Goal: Task Accomplishment & Management: Manage account settings

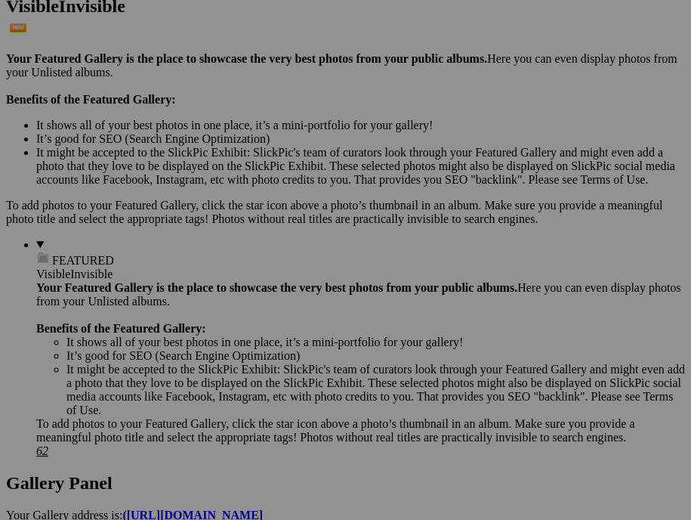
scroll to position [529, 0]
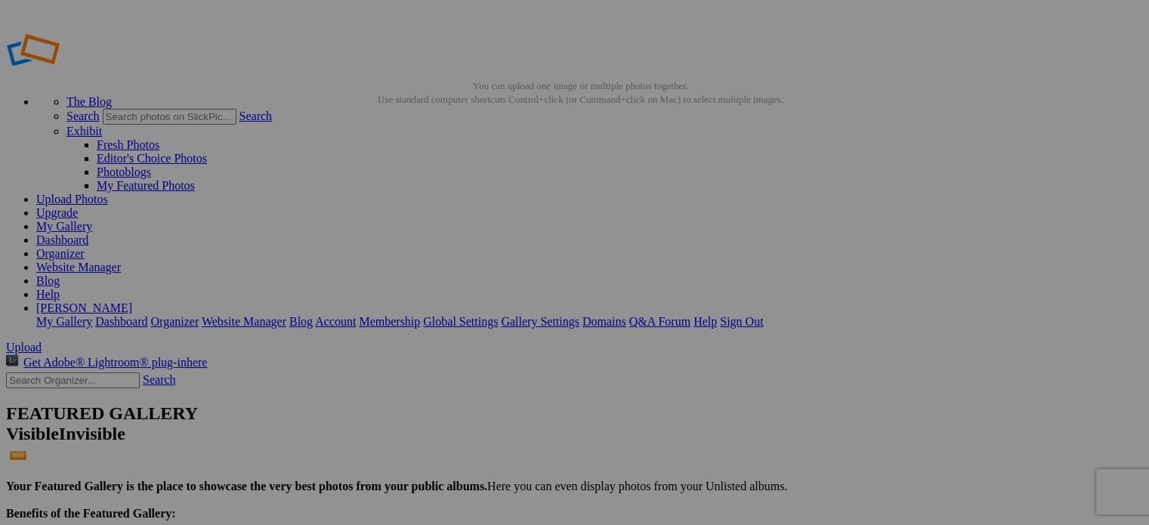
drag, startPoint x: 439, startPoint y: 293, endPoint x: 527, endPoint y: 307, distance: 89.5
type input "Monarch Butterfly on Milkweed"
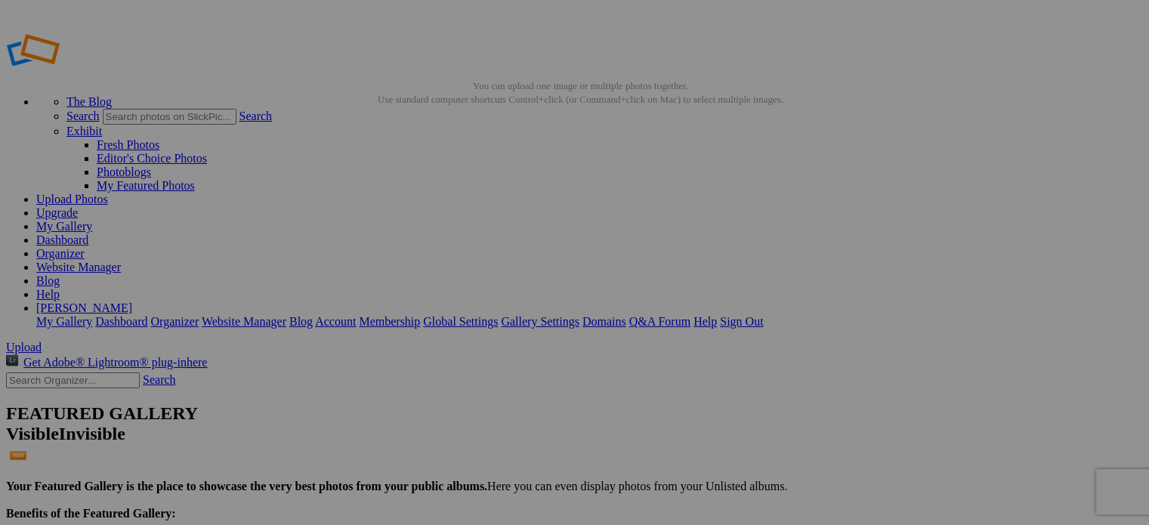
scroll to position [0, 0]
drag, startPoint x: 608, startPoint y: 285, endPoint x: 634, endPoint y: 290, distance: 26.8
drag, startPoint x: 602, startPoint y: 288, endPoint x: 615, endPoint y: 288, distance: 12.8
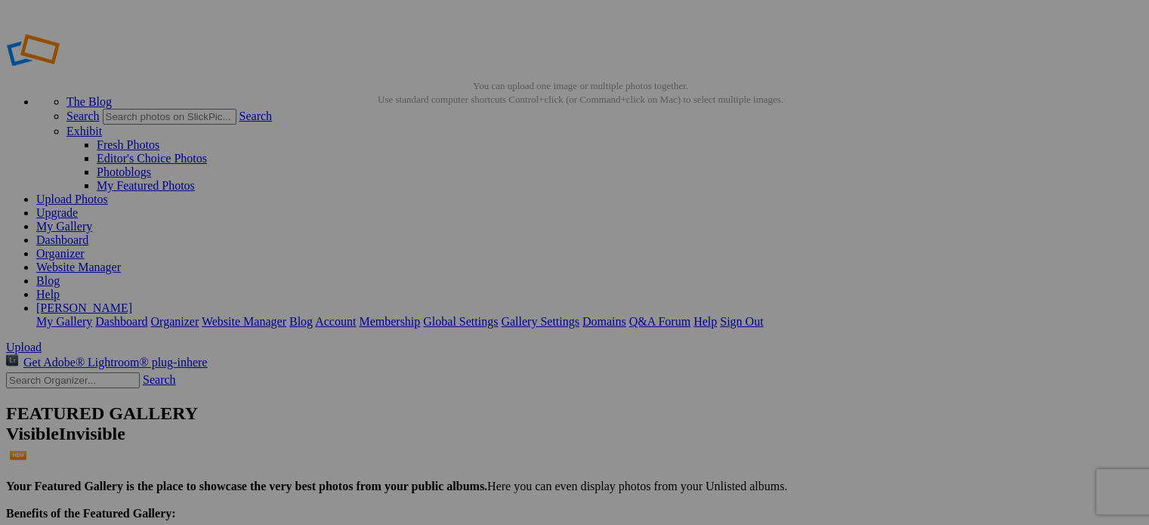
type input "Ruby-thoated Hummingbird"
drag, startPoint x: 693, startPoint y: 297, endPoint x: 726, endPoint y: 295, distance: 33.3
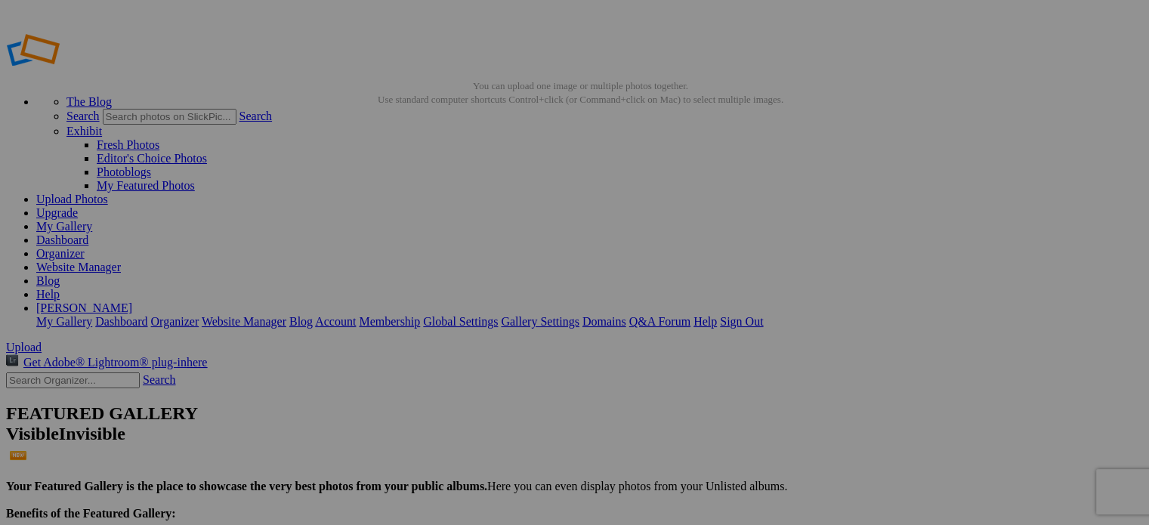
type input "Turk's Cap"
drag, startPoint x: 837, startPoint y: 293, endPoint x: 908, endPoint y: 304, distance: 71.1
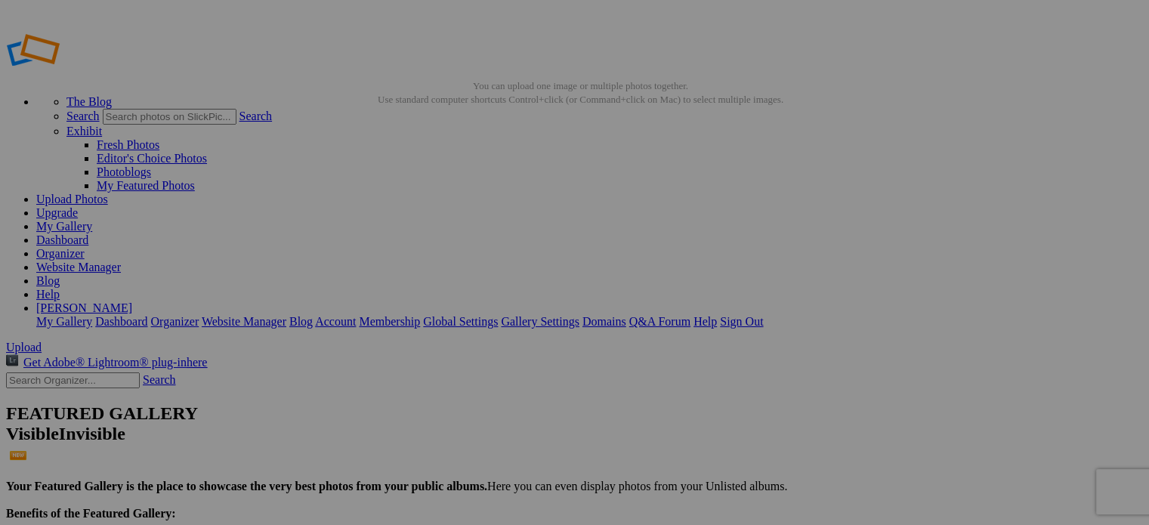
type input "Monarch Butterfly Wing Up Close"
drag, startPoint x: 1010, startPoint y: 294, endPoint x: 1022, endPoint y: 295, distance: 12.2
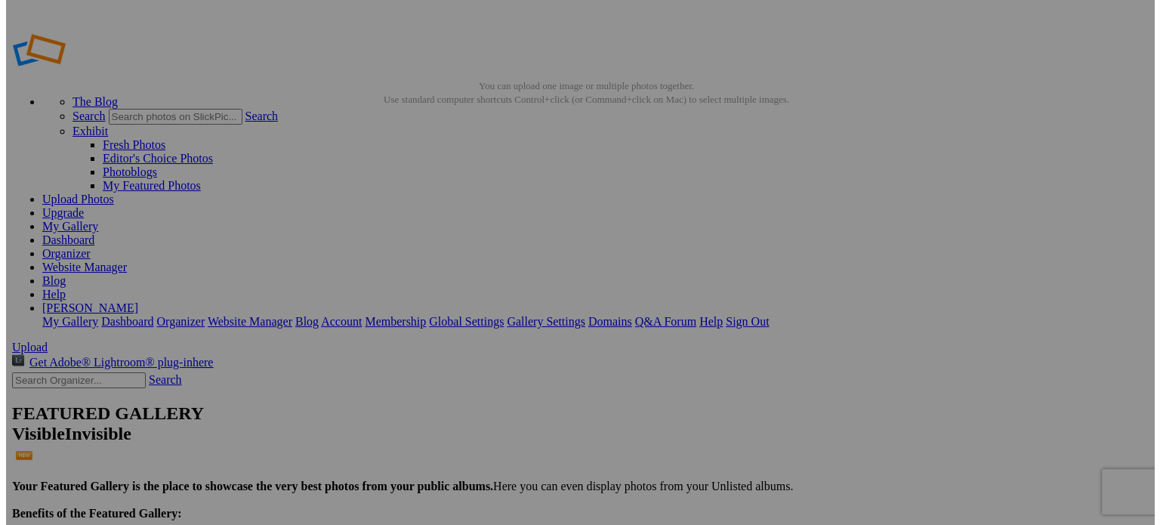
scroll to position [0, 0]
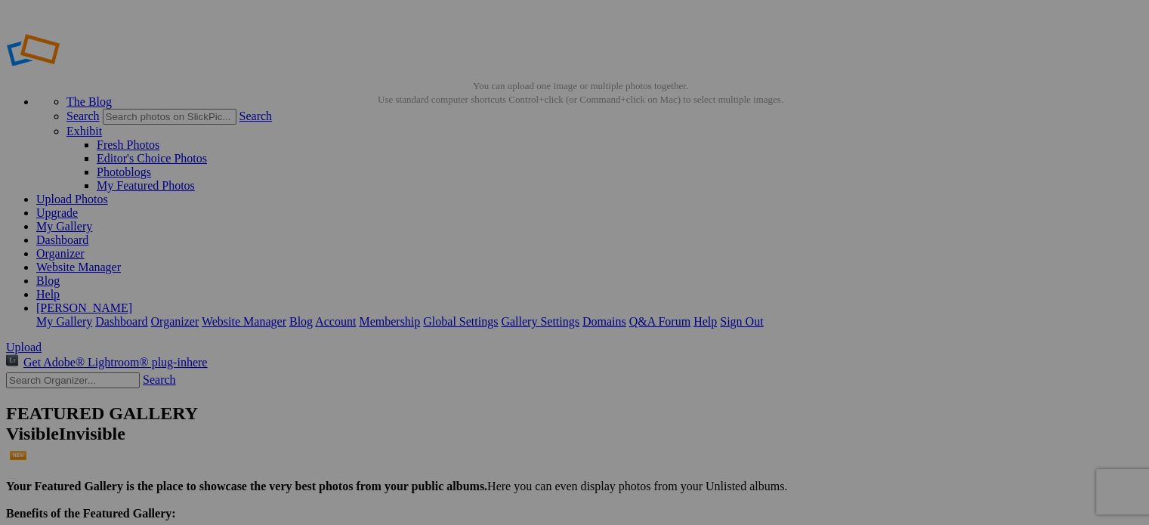
type input "Ruby-thoated Hummingbird"
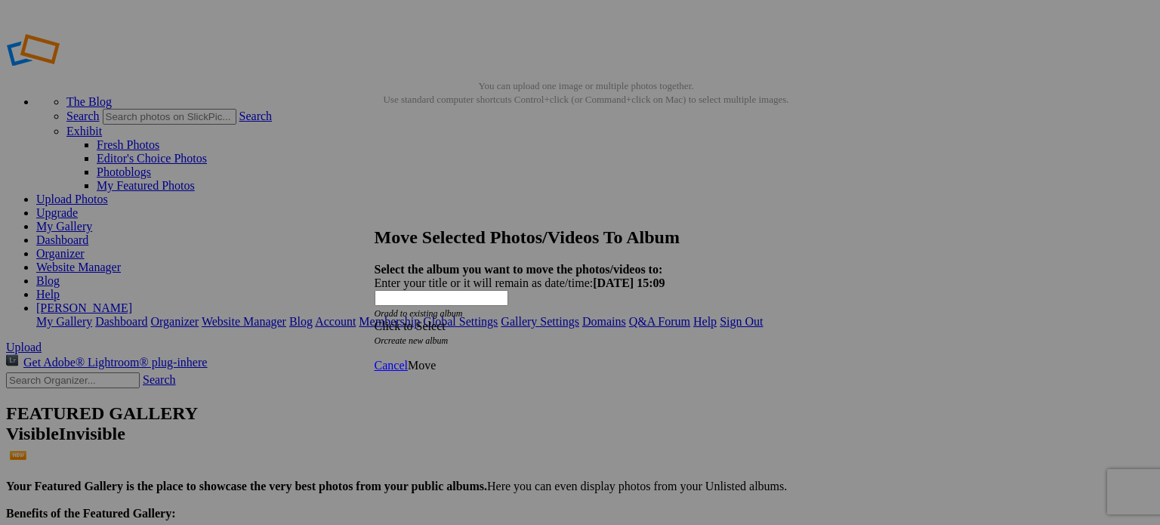
click at [375, 319] on span at bounding box center [375, 325] width 0 height 13
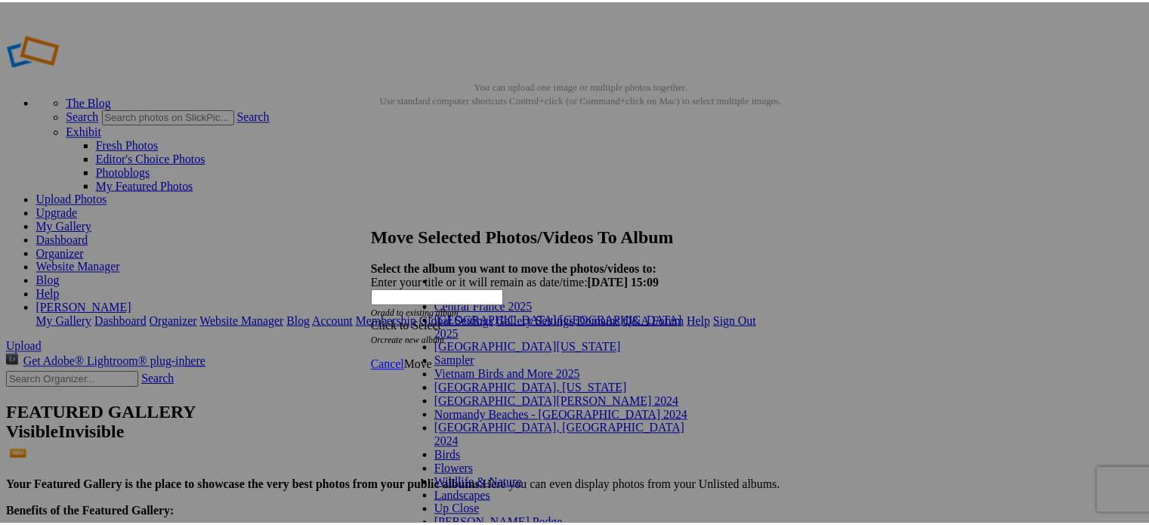
scroll to position [14, 0]
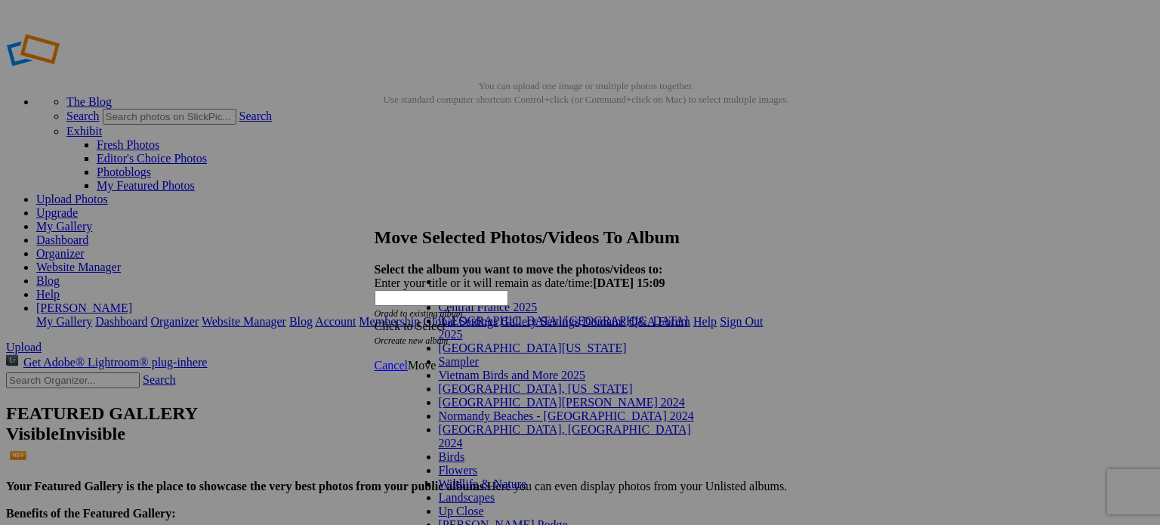
click at [449, 363] on link "Sampler" at bounding box center [459, 361] width 40 height 13
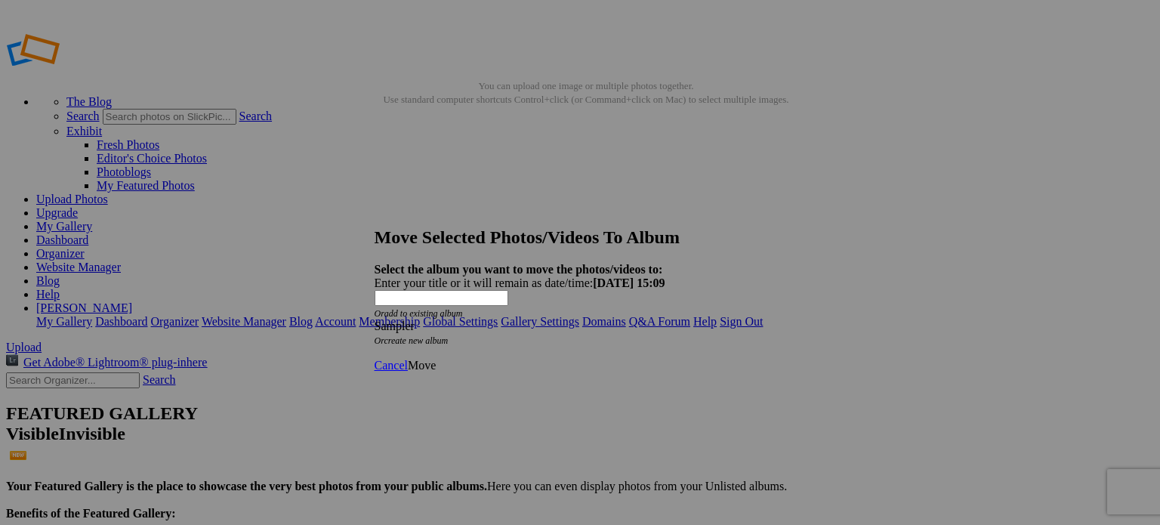
click at [436, 359] on span "Move" at bounding box center [422, 365] width 28 height 13
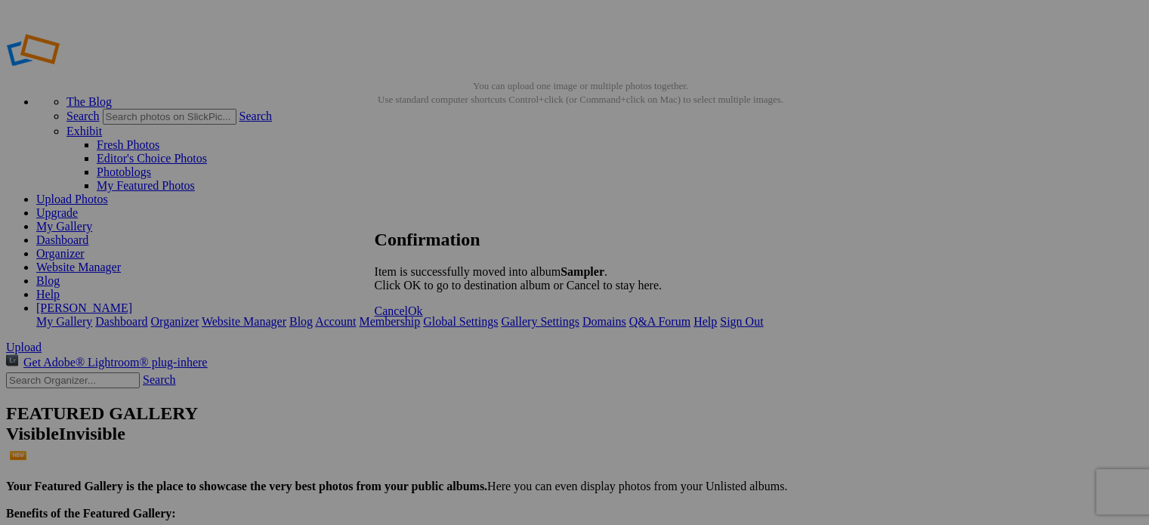
click at [423, 317] on span "Ok" at bounding box center [415, 310] width 15 height 13
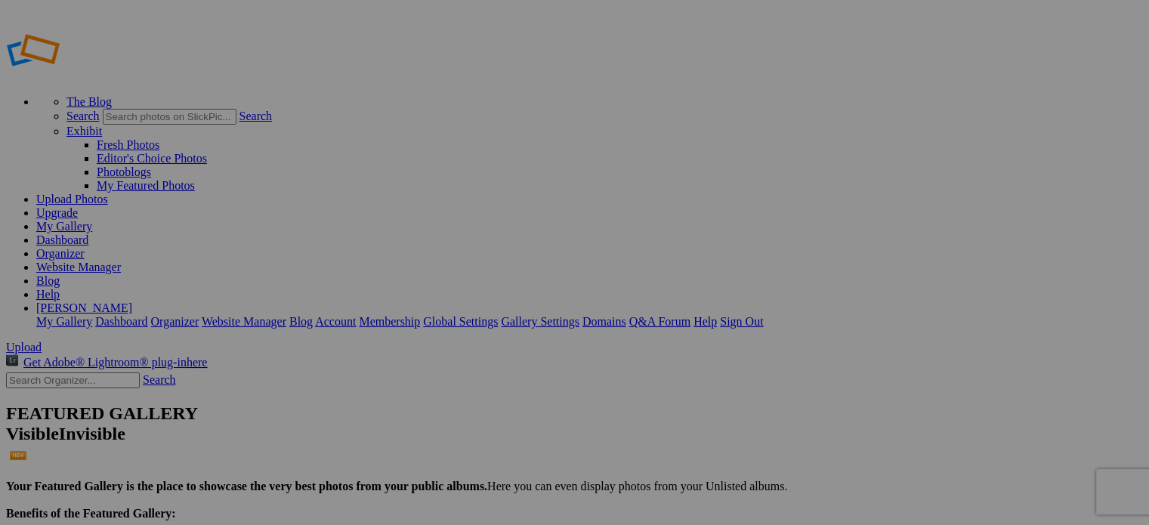
type input "Sampler"
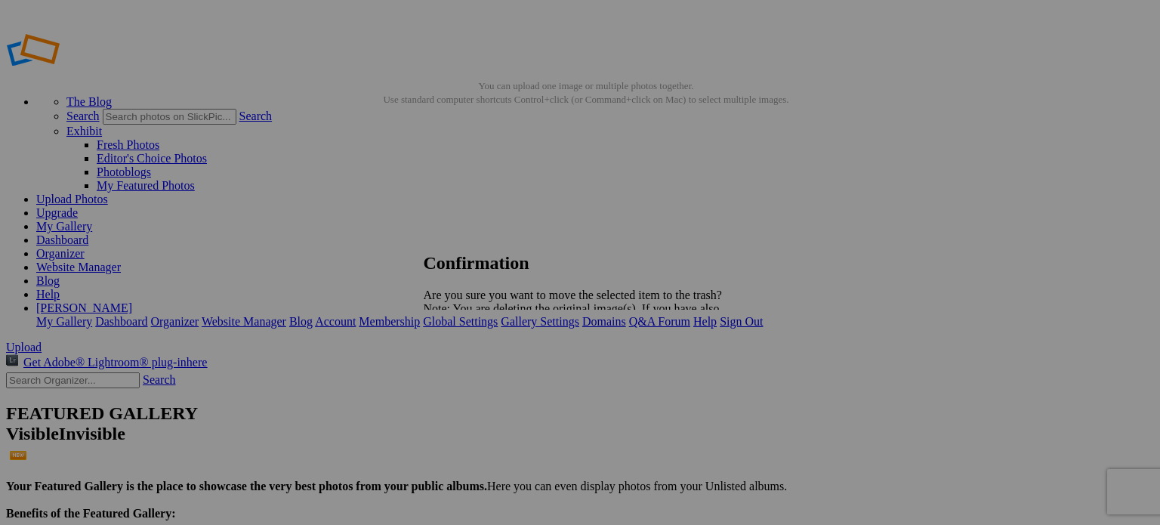
click at [474, 363] on span "Yes" at bounding box center [465, 361] width 17 height 13
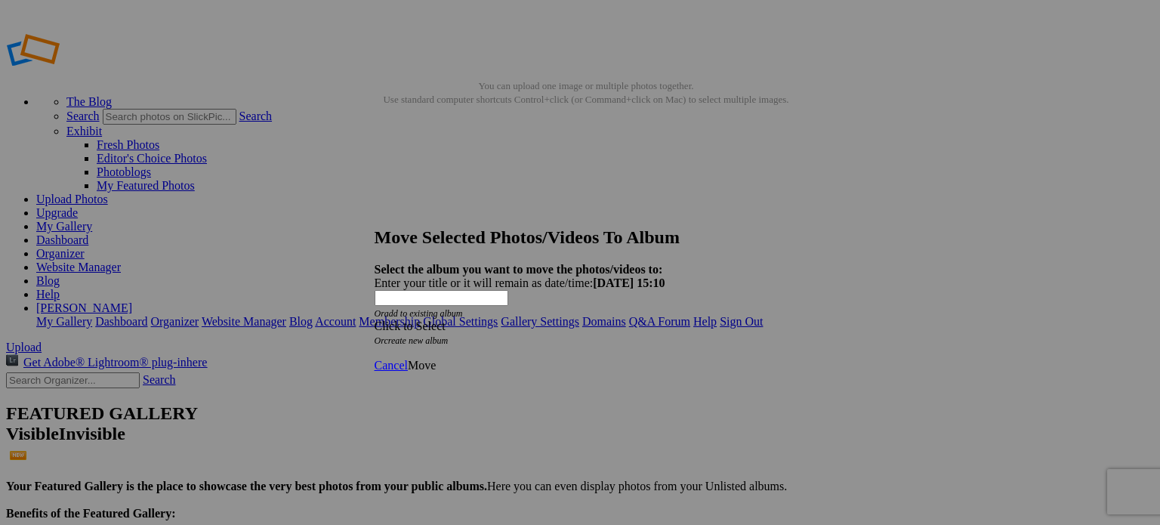
click at [375, 319] on span at bounding box center [375, 325] width 0 height 13
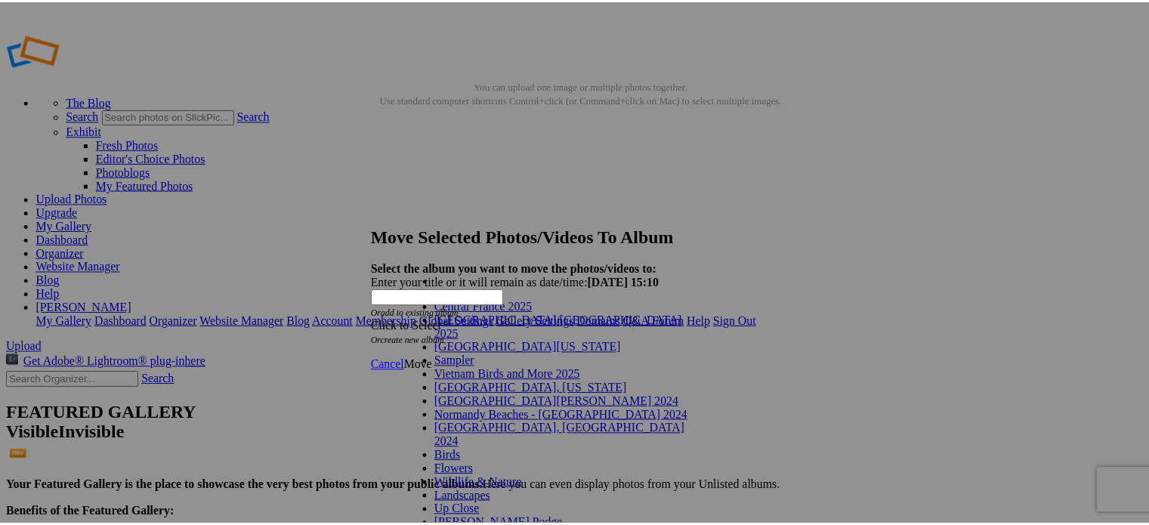
scroll to position [175, 0]
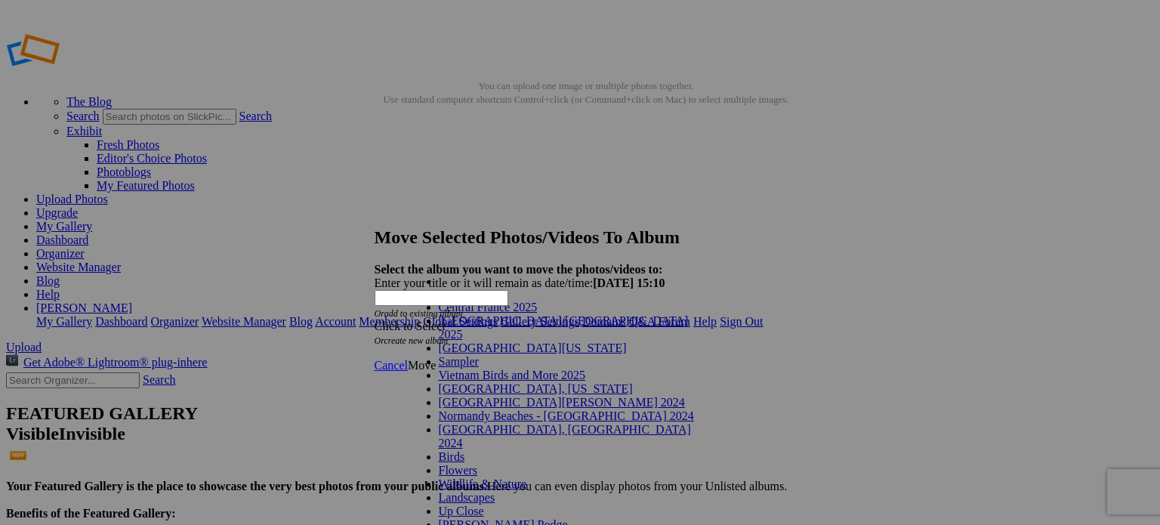
click at [443, 504] on link "Up Close" at bounding box center [461, 510] width 45 height 13
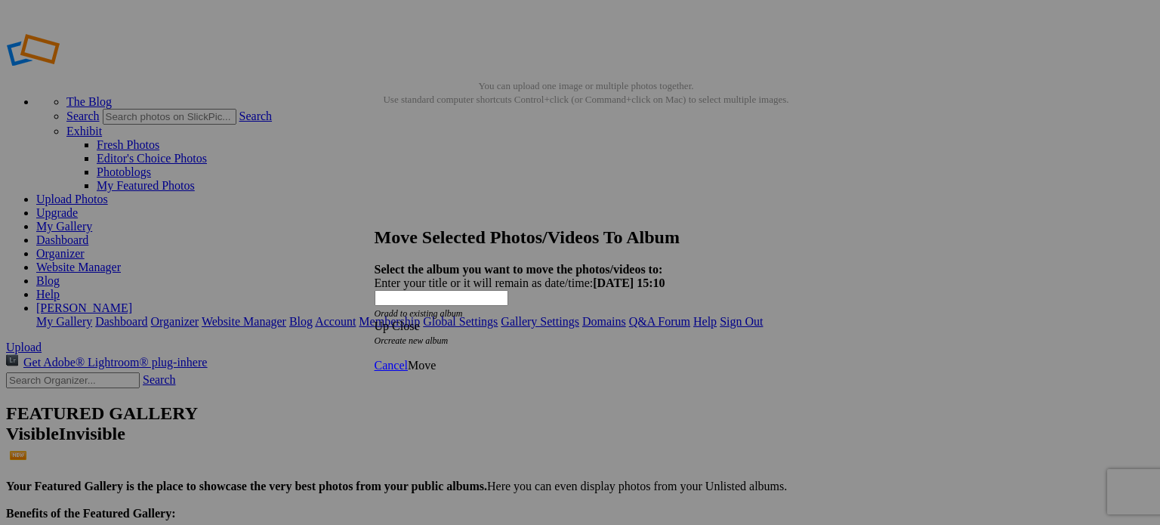
click at [436, 359] on span "Move" at bounding box center [422, 365] width 28 height 13
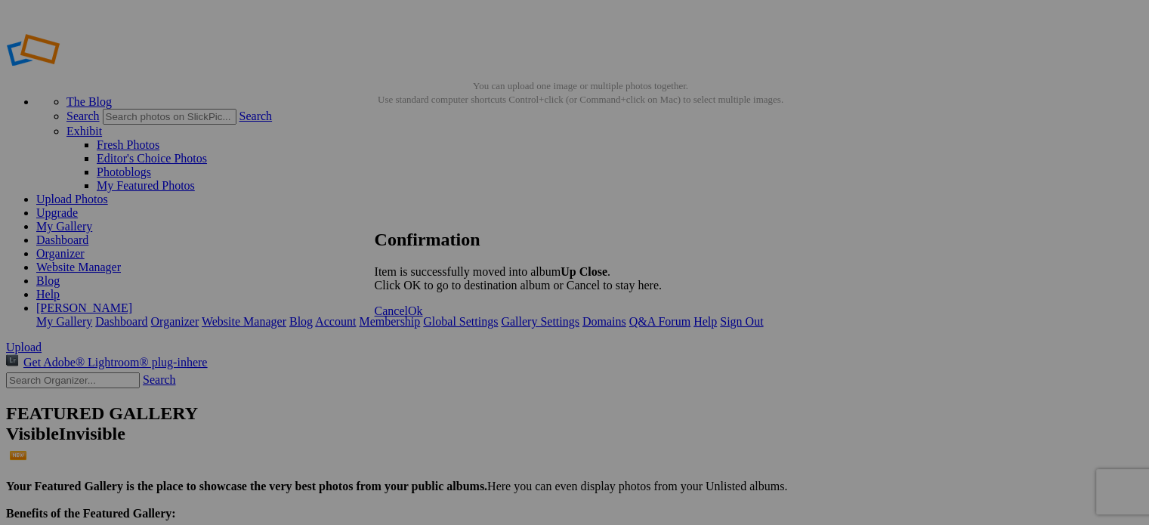
click at [423, 317] on span "Ok" at bounding box center [415, 310] width 15 height 13
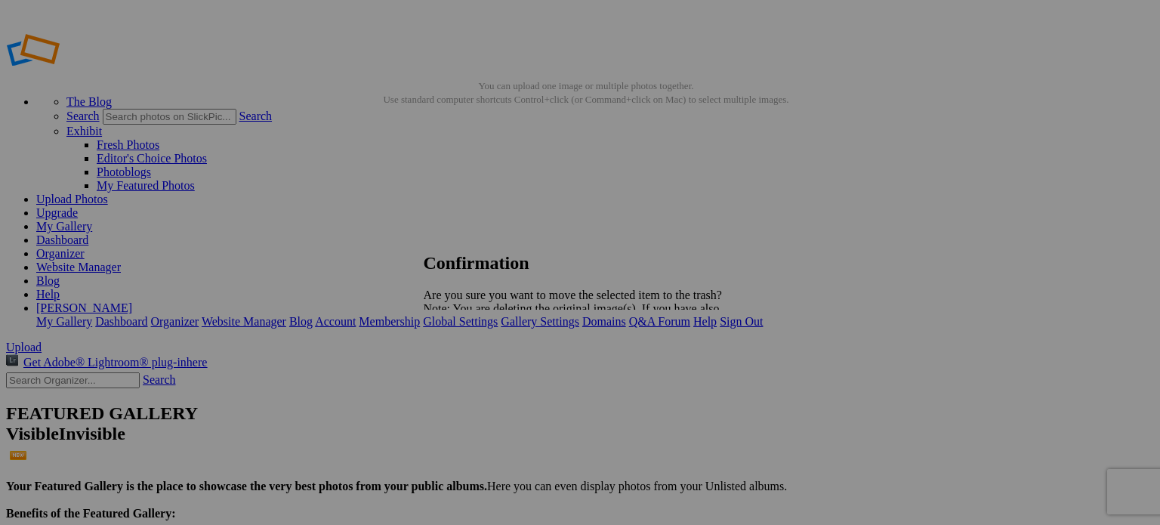
click at [474, 366] on span "Yes" at bounding box center [465, 361] width 17 height 13
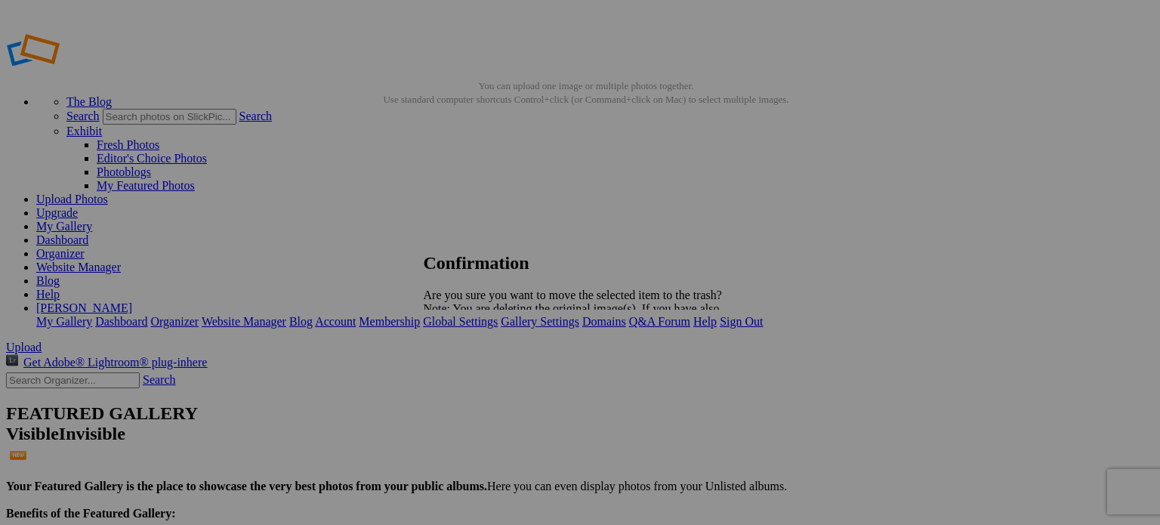
click at [474, 363] on span "Yes" at bounding box center [465, 361] width 17 height 13
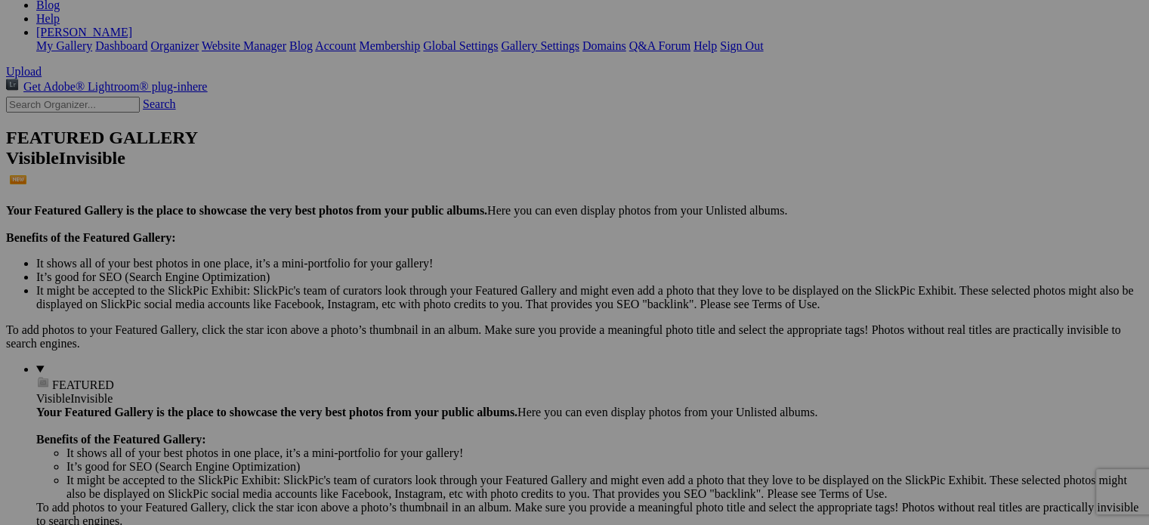
scroll to position [302, 0]
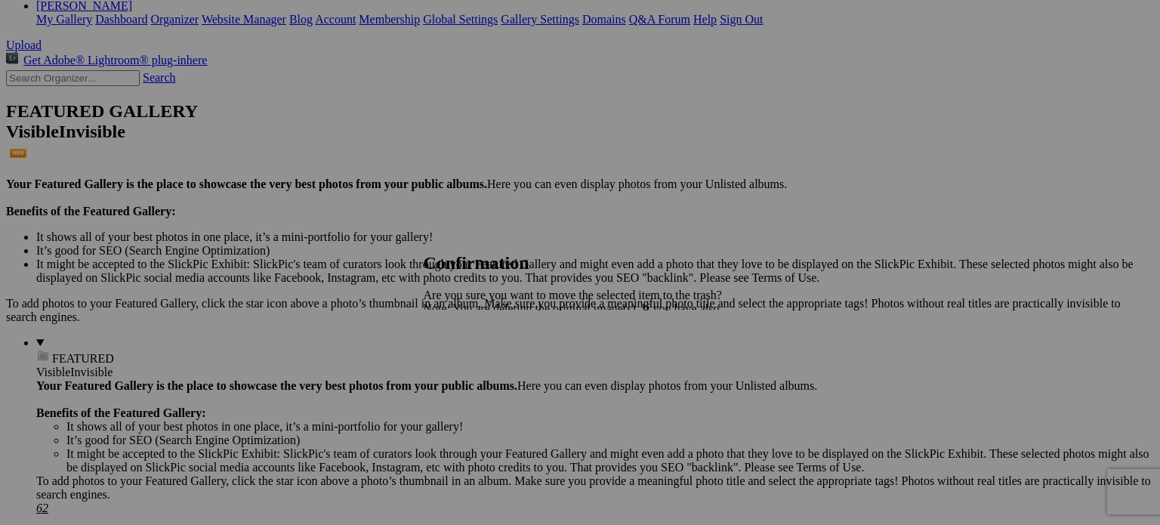
click at [474, 357] on span "Yes" at bounding box center [465, 361] width 17 height 13
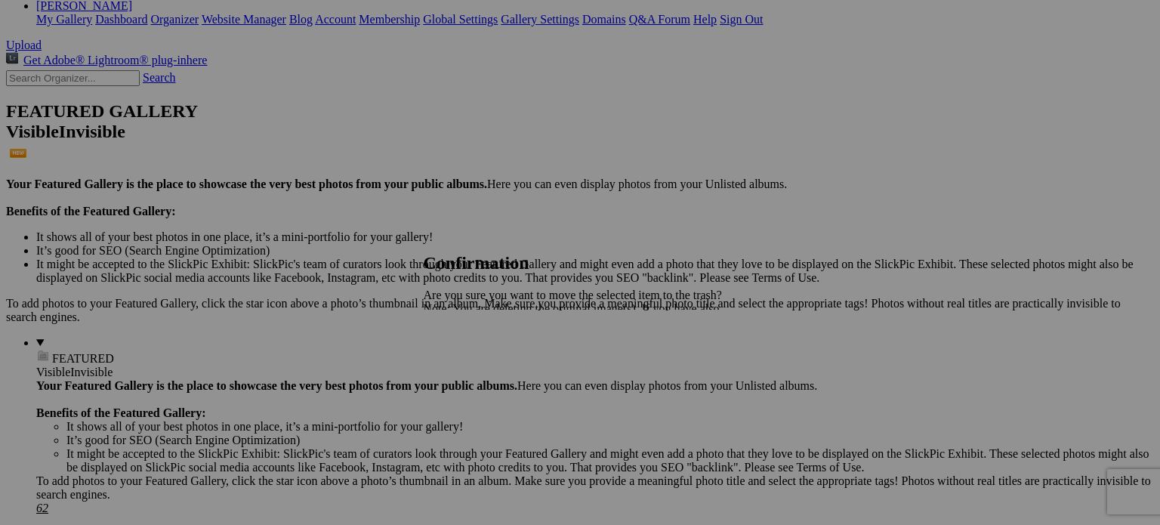
click at [474, 359] on span "Yes" at bounding box center [465, 361] width 17 height 13
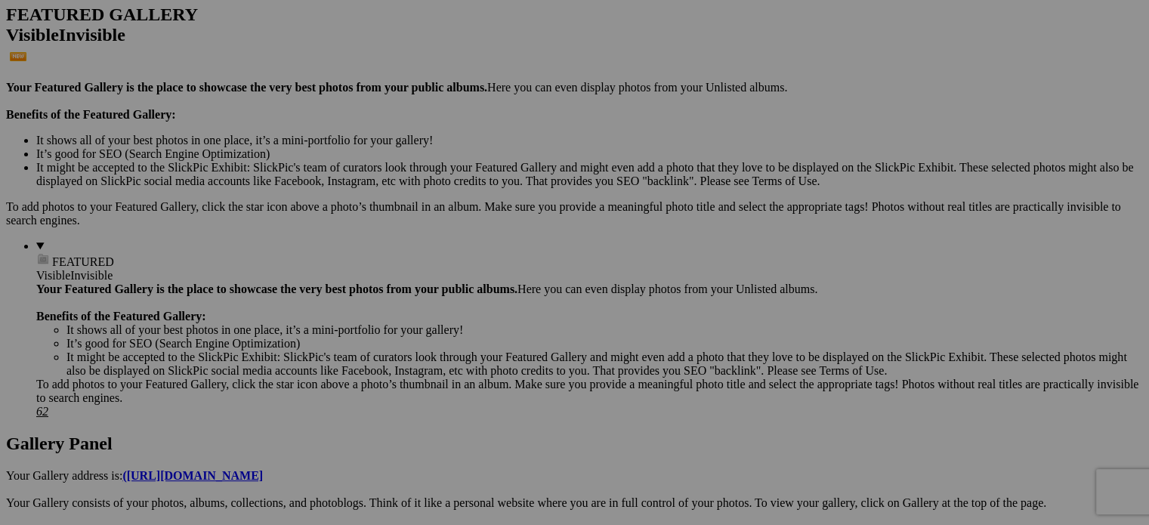
scroll to position [529, 0]
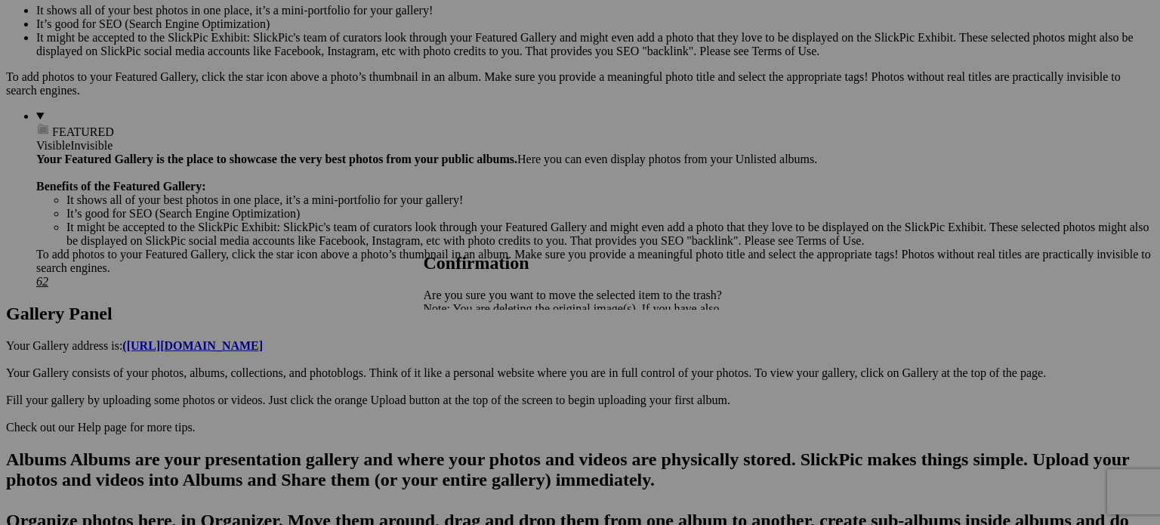
click at [474, 363] on span "Yes" at bounding box center [465, 361] width 17 height 13
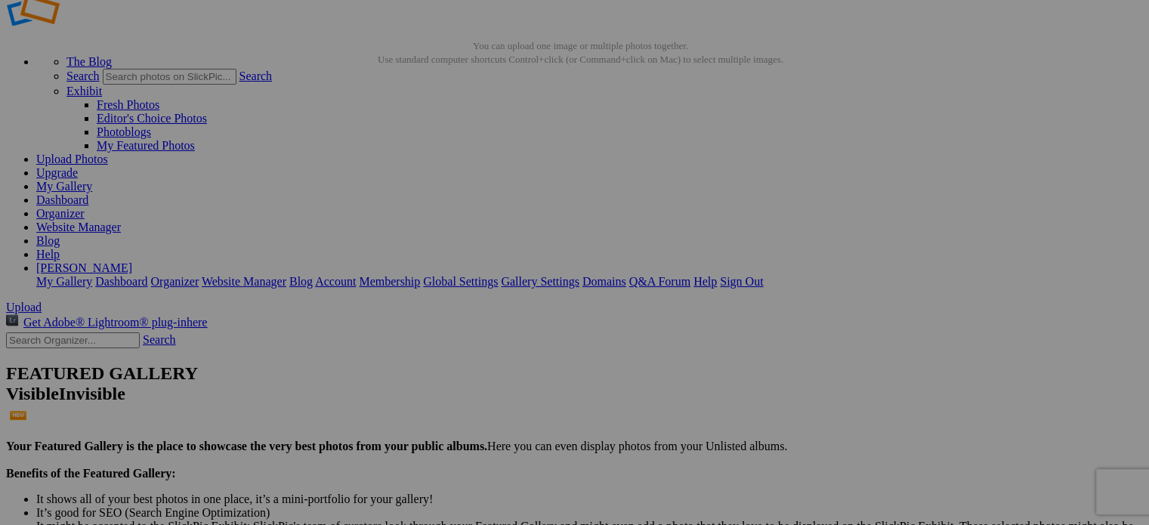
scroll to position [0, 0]
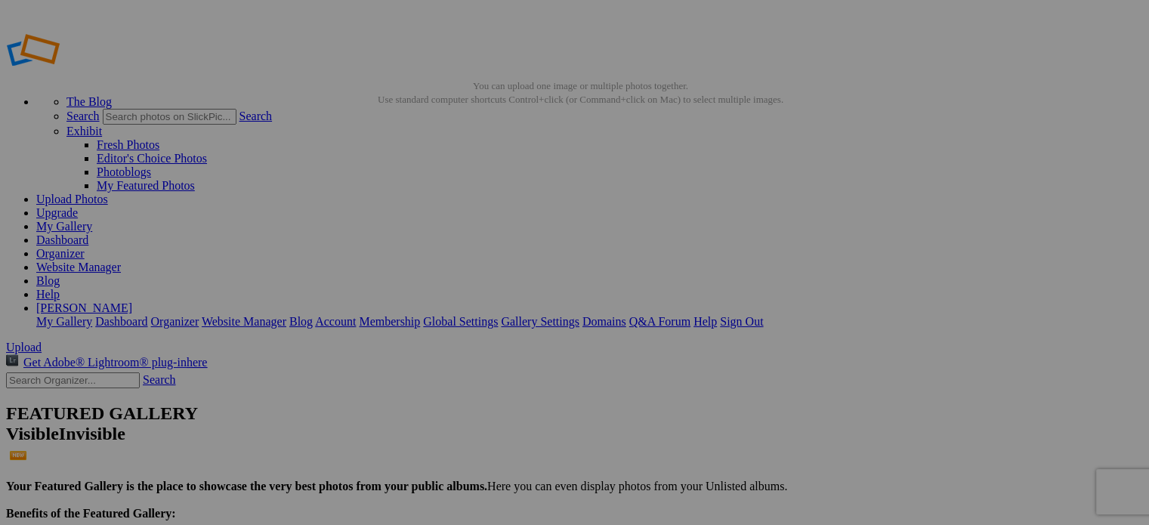
type input "Birds"
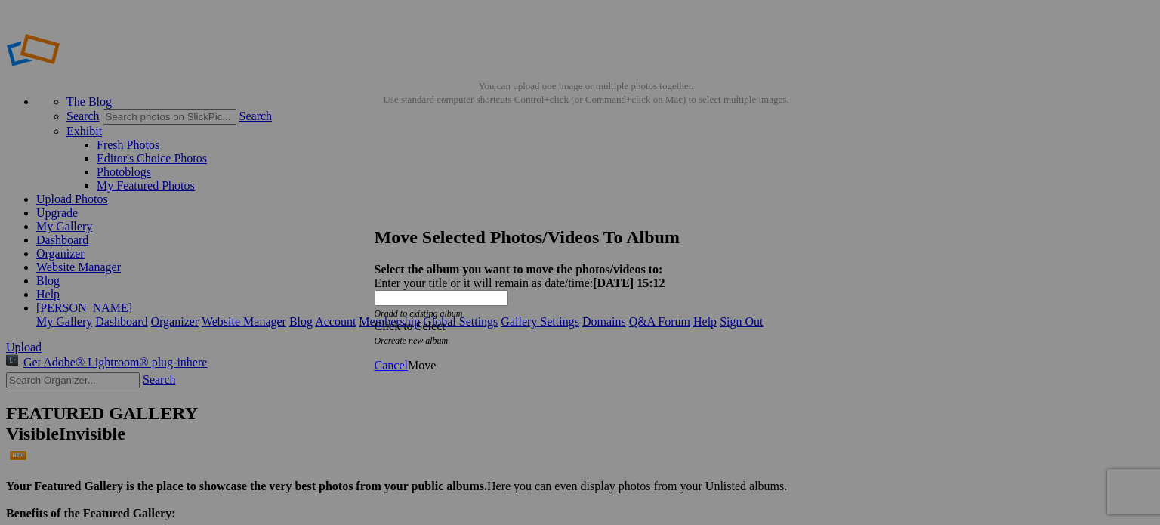
click at [375, 319] on span at bounding box center [375, 325] width 0 height 13
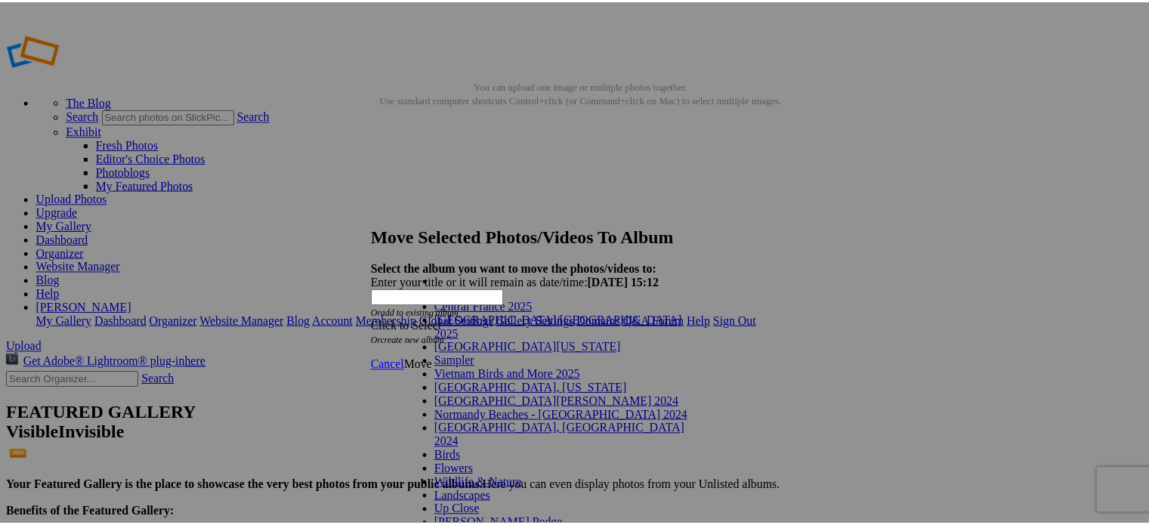
scroll to position [100, 0]
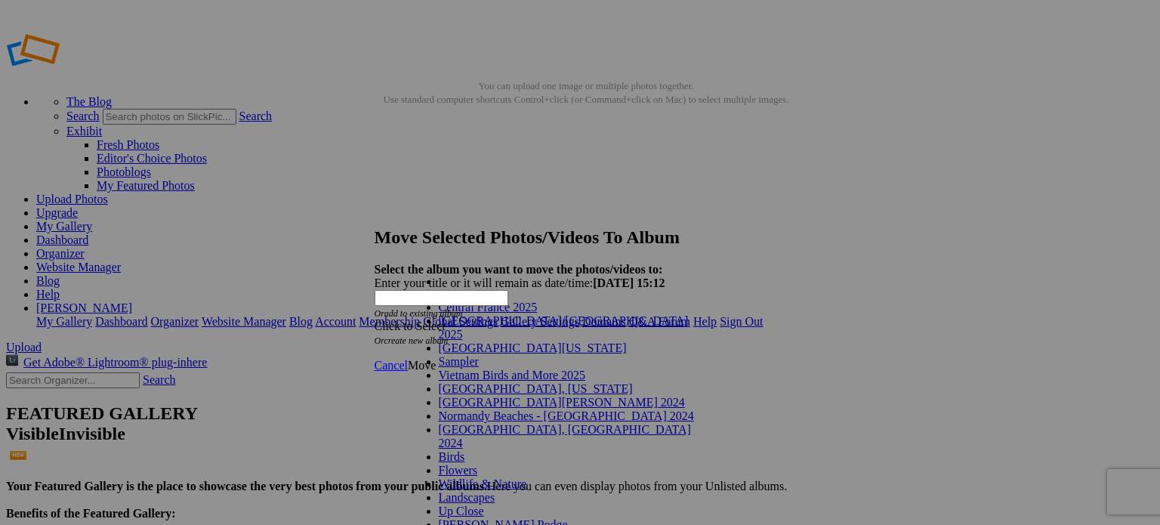
click at [452, 477] on link "Wildlife & Nature" at bounding box center [483, 483] width 88 height 13
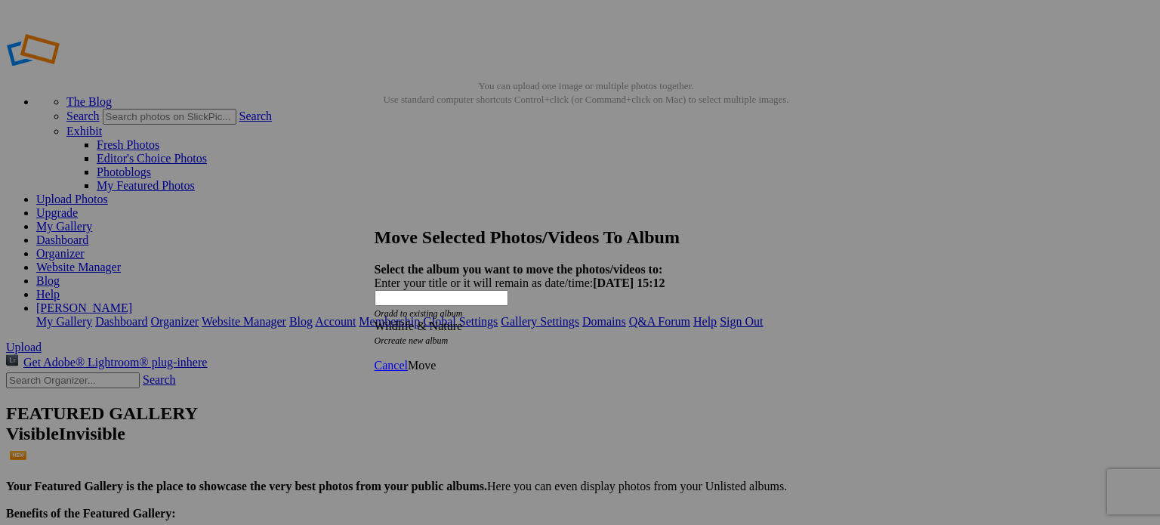
click at [436, 359] on span "Move" at bounding box center [422, 365] width 28 height 13
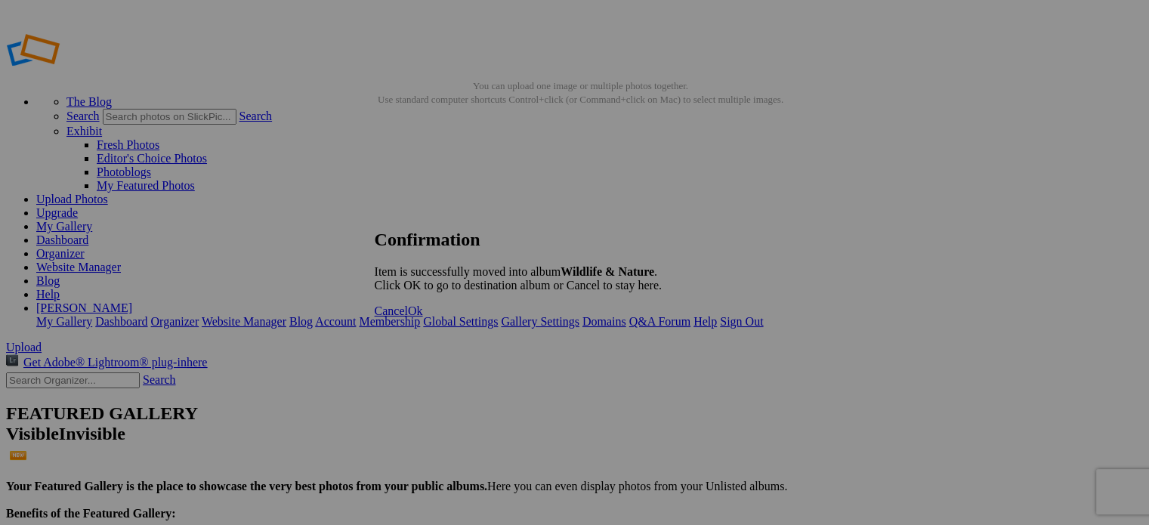
click at [423, 317] on span "Ok" at bounding box center [415, 310] width 15 height 13
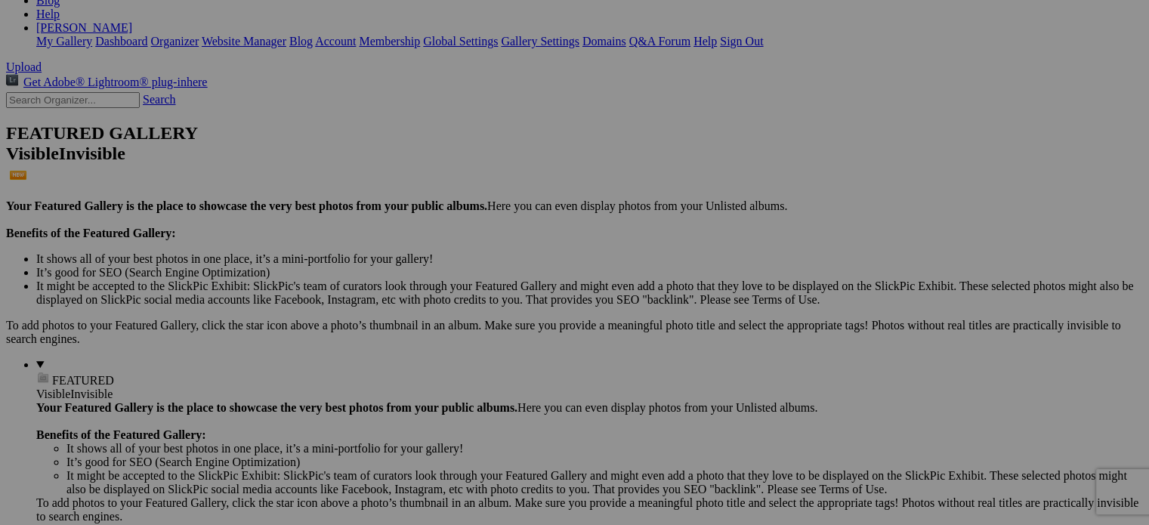
scroll to position [76, 0]
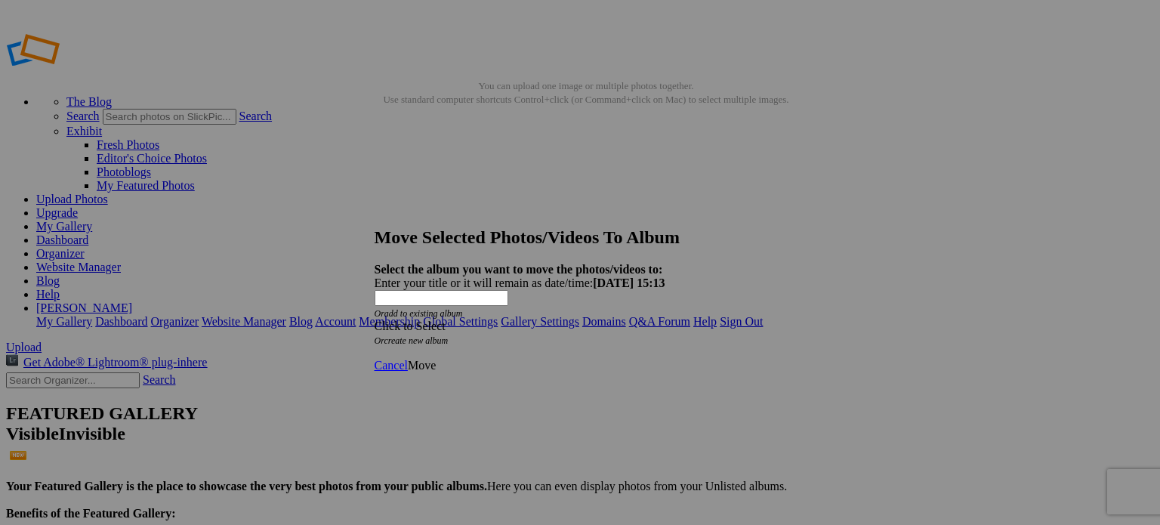
click at [375, 319] on span at bounding box center [375, 325] width 0 height 13
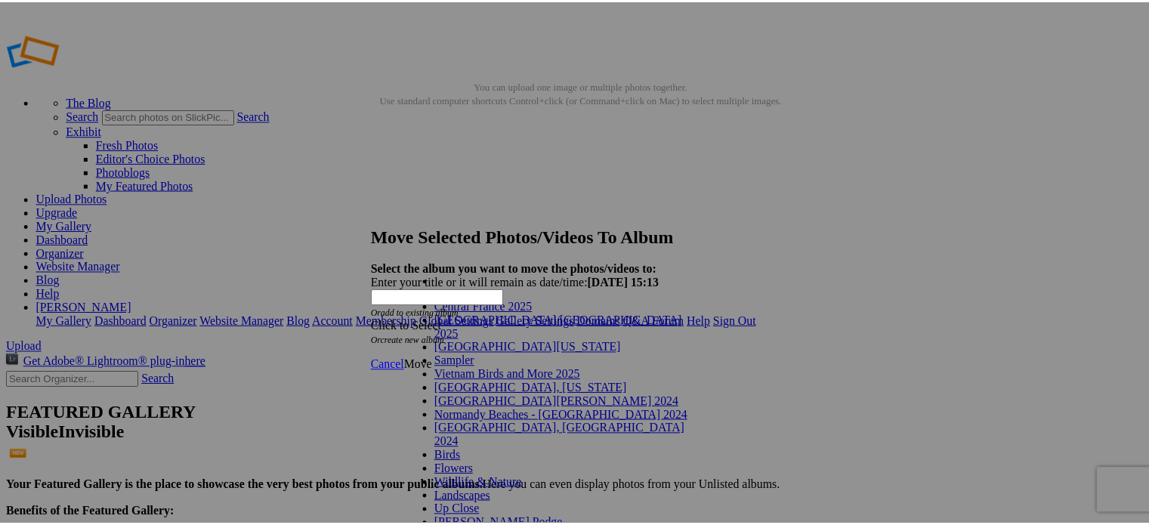
scroll to position [151, 0]
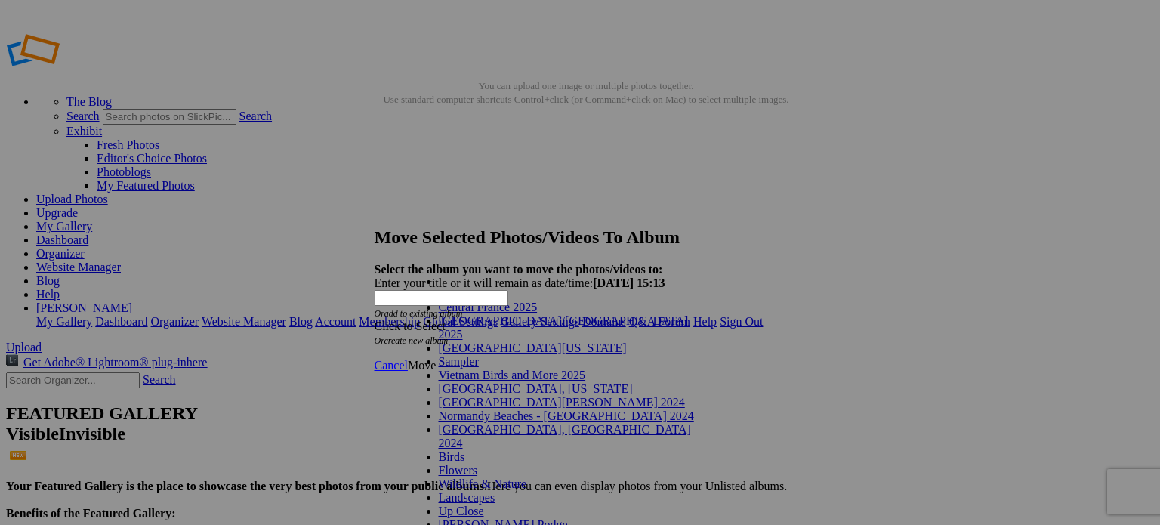
click at [439, 450] on link "Birds" at bounding box center [452, 456] width 26 height 13
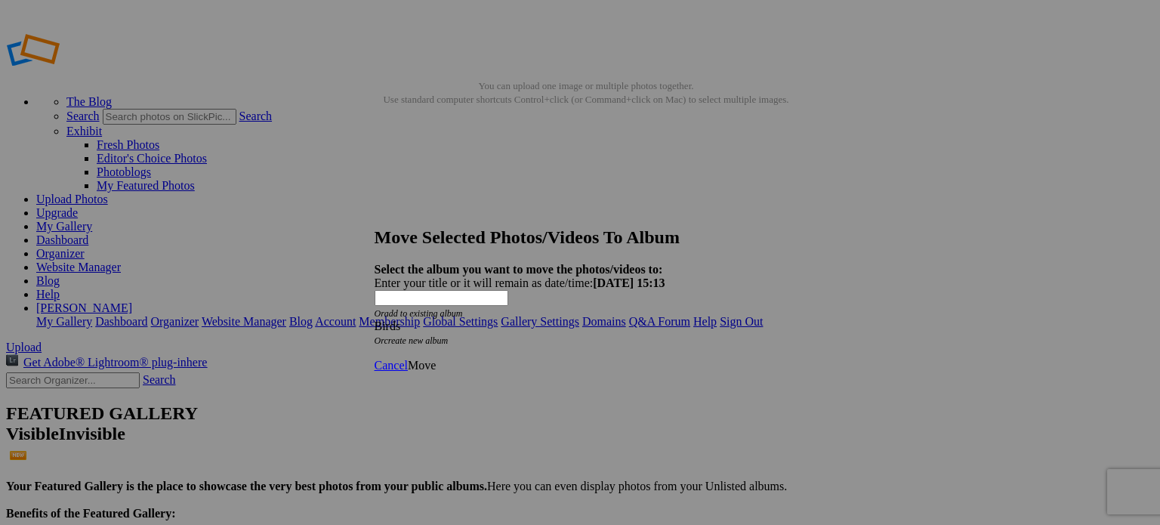
click at [436, 359] on span "Move" at bounding box center [422, 365] width 28 height 13
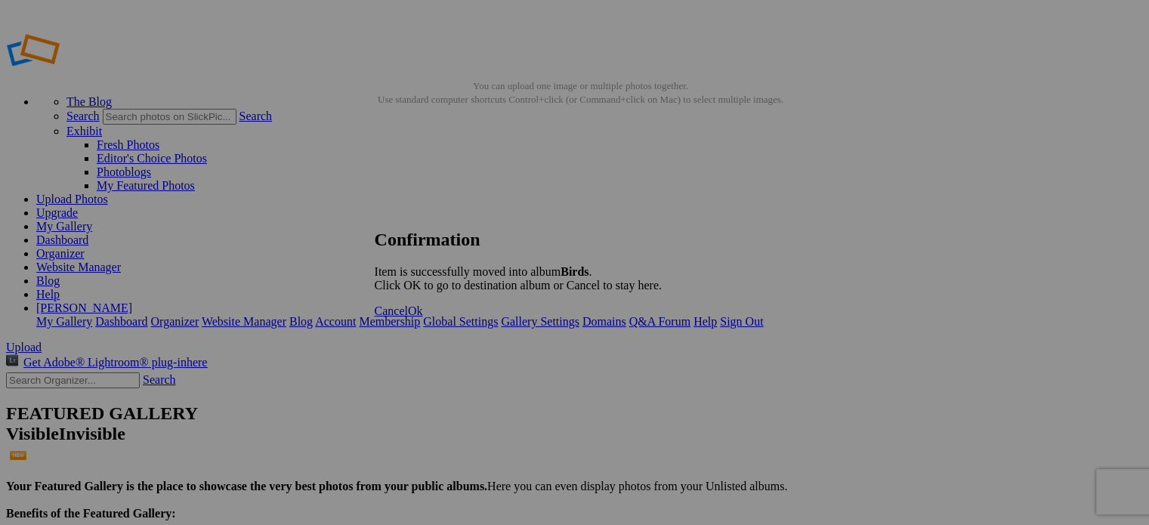
click at [423, 317] on link "Ok" at bounding box center [415, 310] width 15 height 13
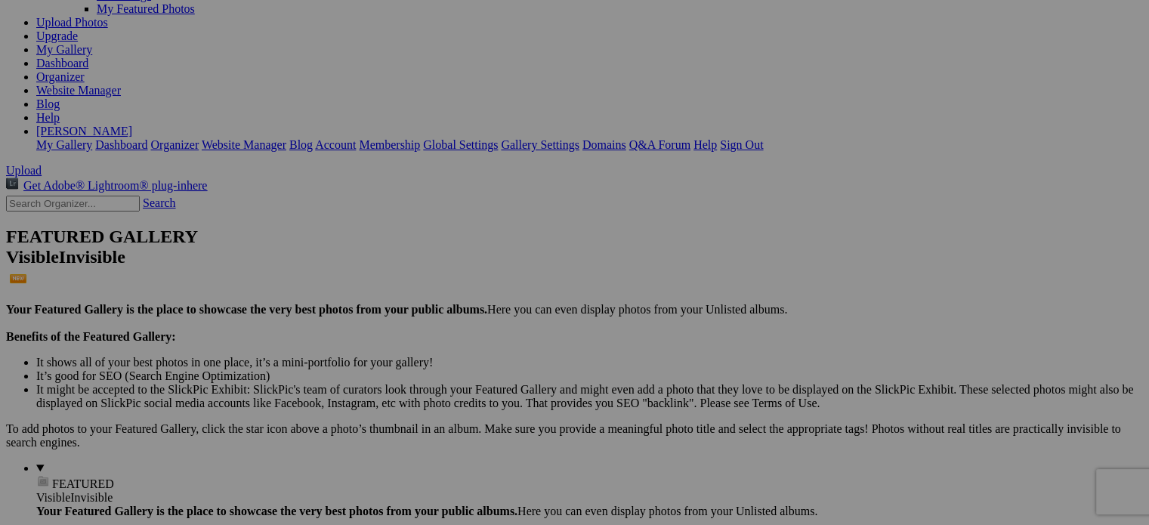
scroll to position [227, 0]
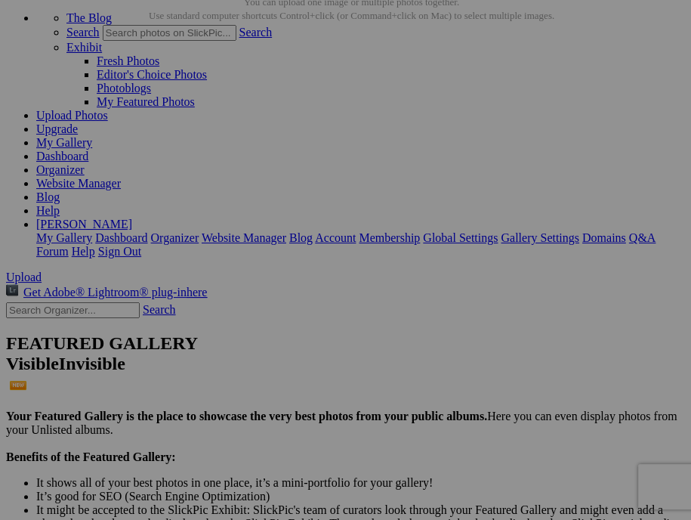
scroll to position [76, 0]
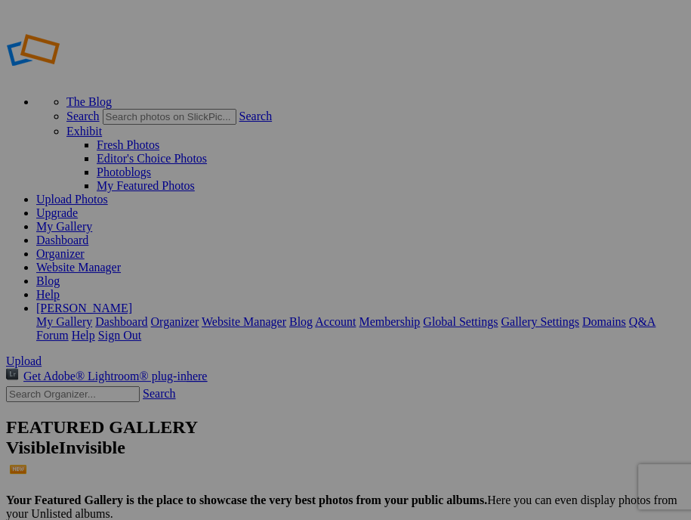
type input "Sampler"
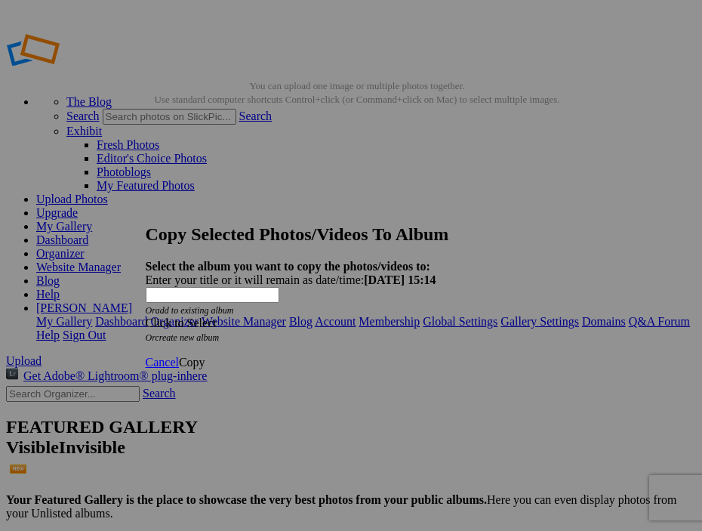
click at [146, 316] on span at bounding box center [146, 322] width 0 height 13
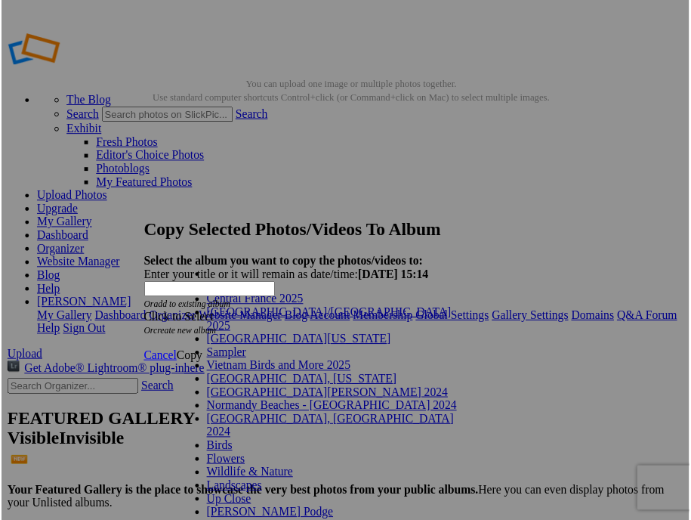
scroll to position [168, 0]
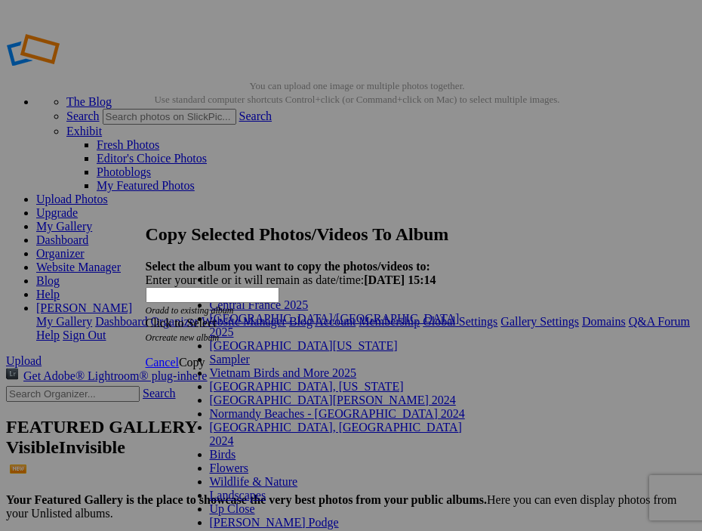
click at [210, 448] on link "Birds" at bounding box center [223, 454] width 26 height 13
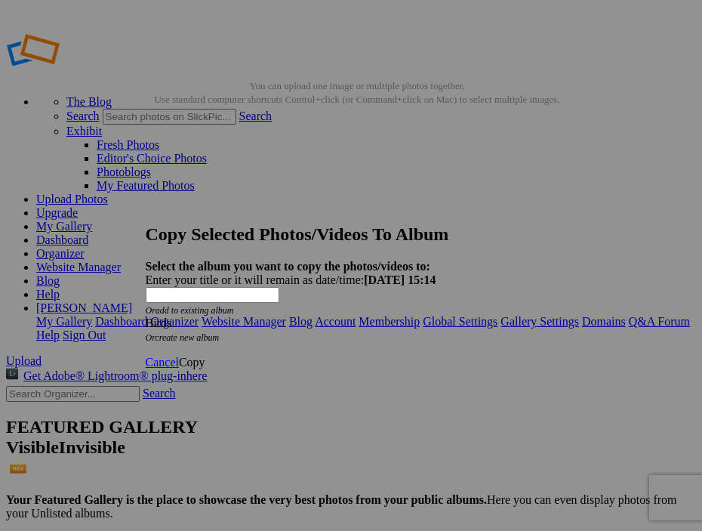
click at [205, 356] on span "Copy" at bounding box center [192, 362] width 26 height 13
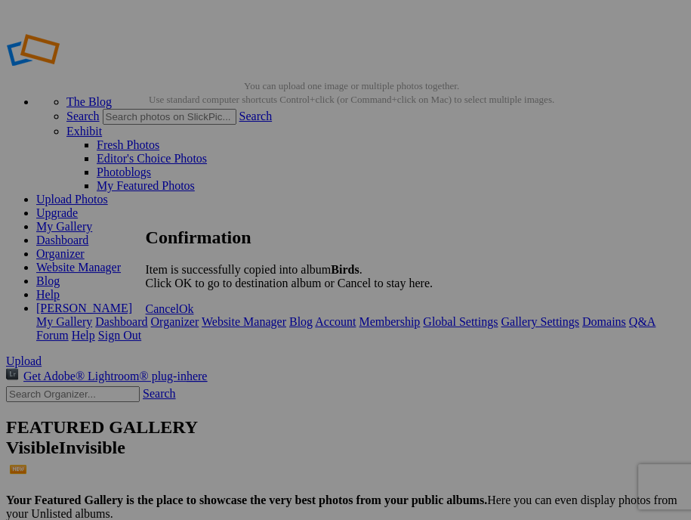
drag, startPoint x: 531, startPoint y: 325, endPoint x: 520, endPoint y: 324, distance: 10.7
click at [194, 315] on span "Ok" at bounding box center [186, 308] width 15 height 13
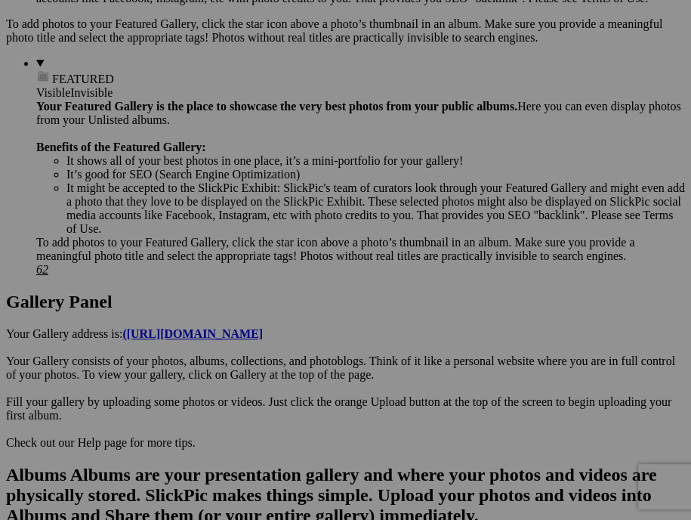
scroll to position [755, 0]
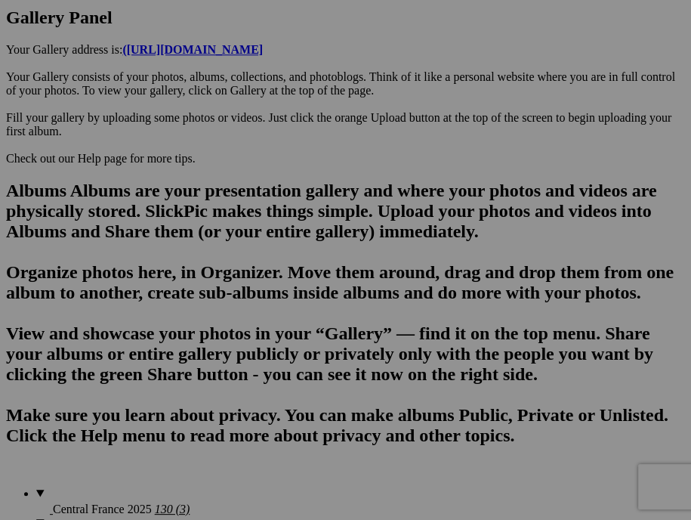
scroll to position [1057, 0]
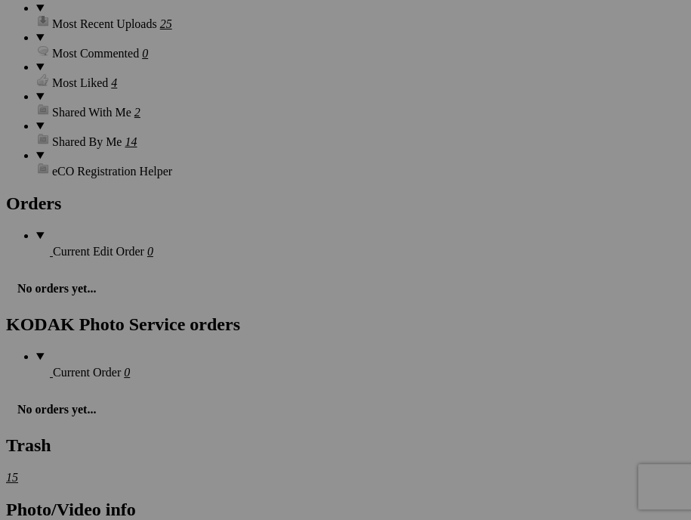
scroll to position [2417, 0]
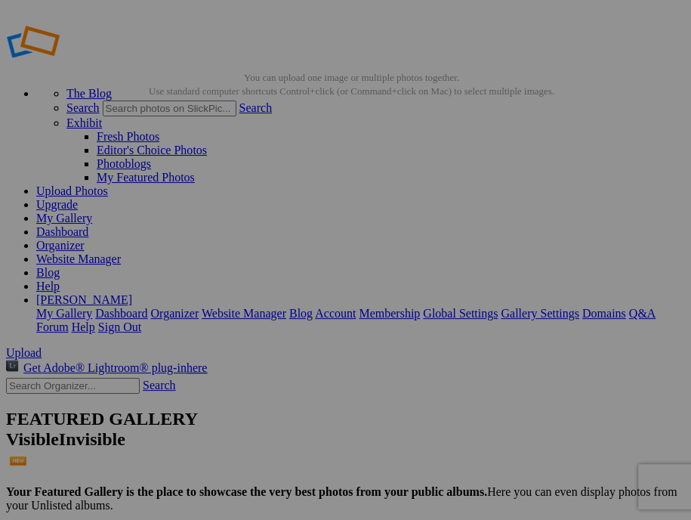
scroll to position [0, 0]
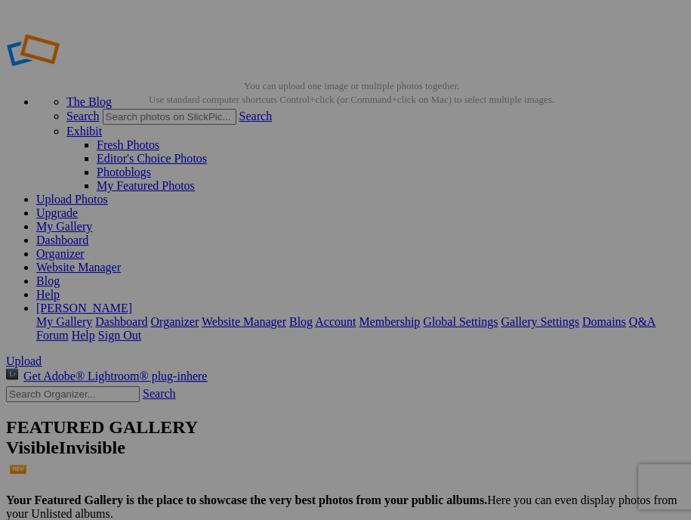
click at [92, 220] on link "My Gallery" at bounding box center [64, 226] width 56 height 13
